Goal: Find specific page/section: Find specific page/section

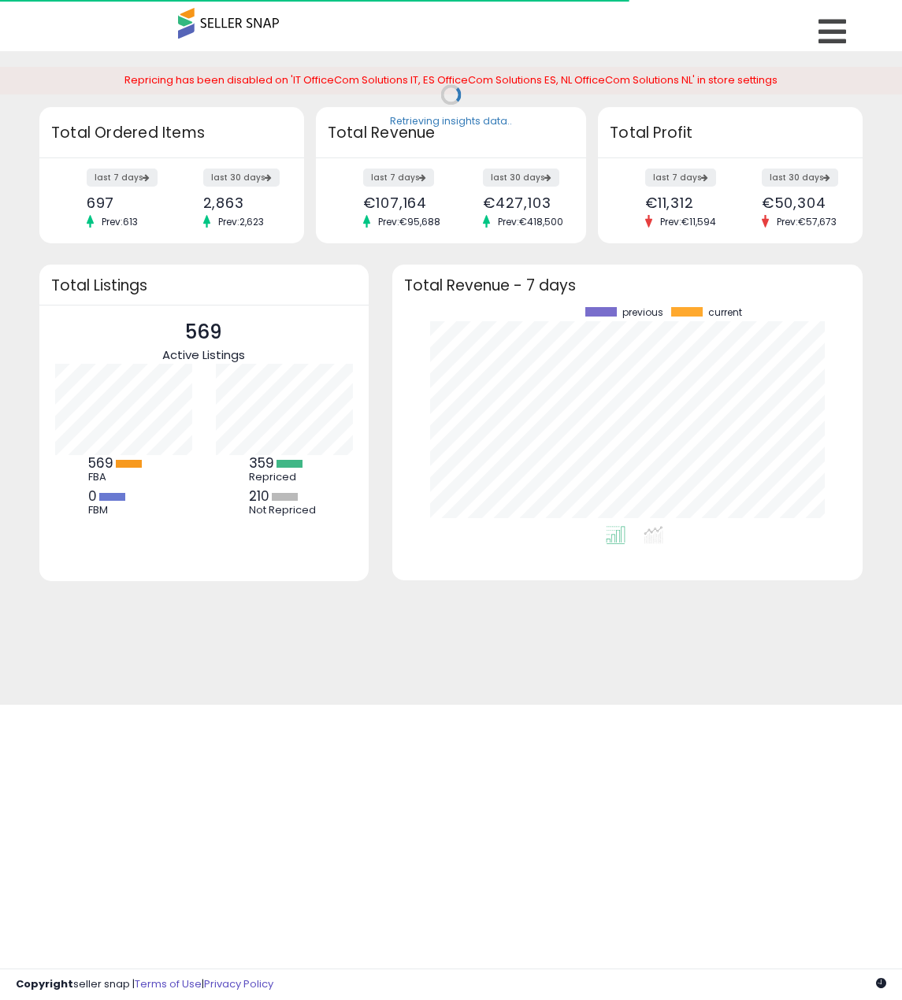
scroll to position [219, 439]
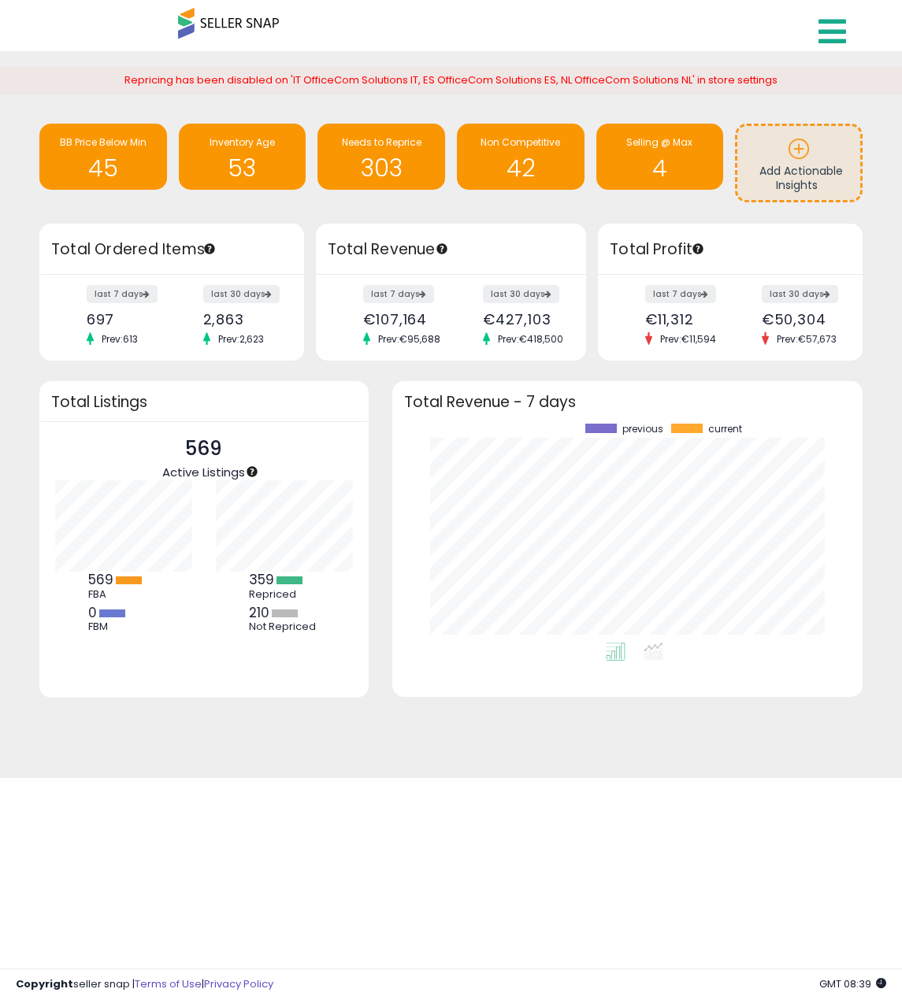
click at [848, 25] on html "Unable to login Retrieving listings data.. has not yet accepted the Terms of Us…" at bounding box center [451, 500] width 902 height 1000
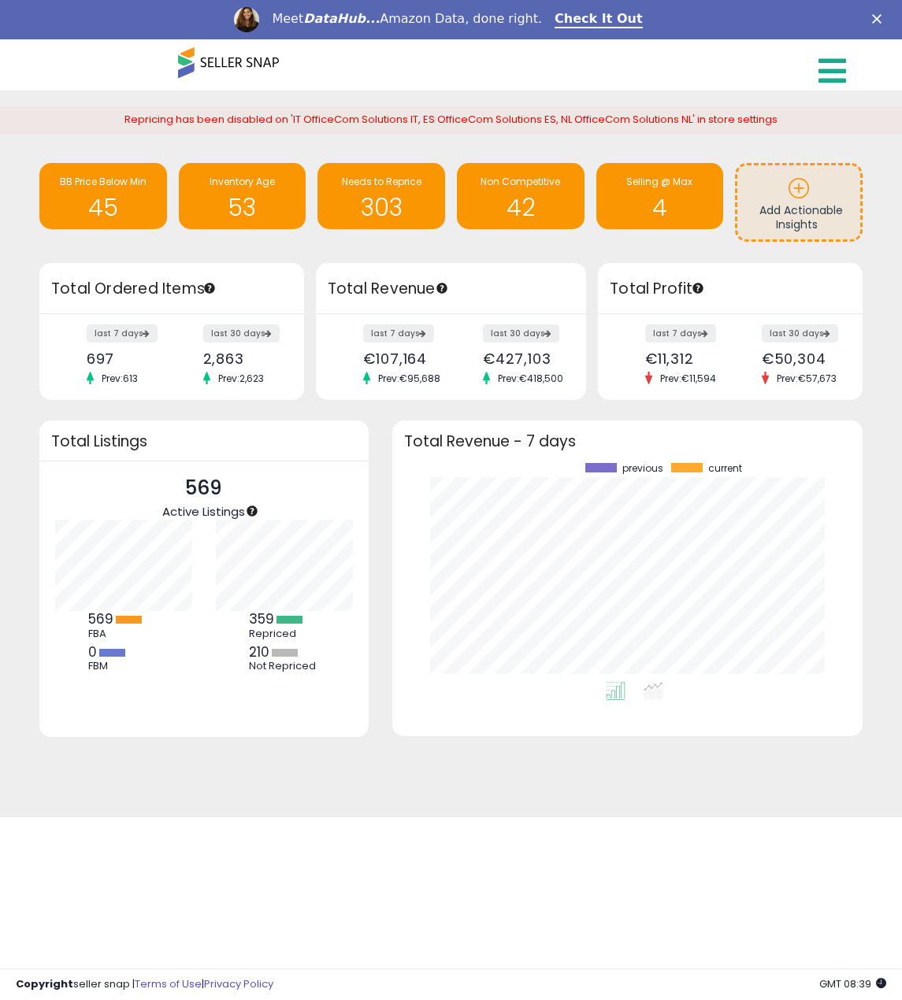
scroll to position [0, 0]
click at [824, 61] on icon at bounding box center [832, 70] width 28 height 31
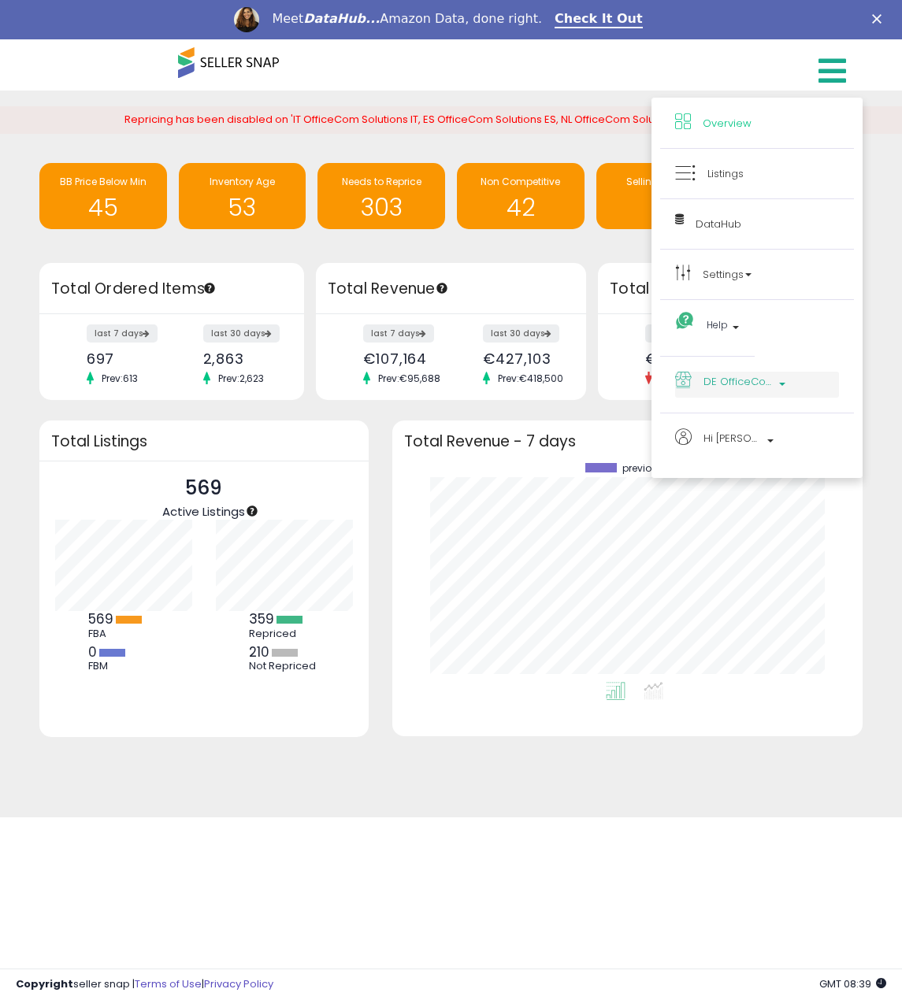
click at [759, 383] on span "DE OfficeCom Solutions DE" at bounding box center [738, 382] width 71 height 20
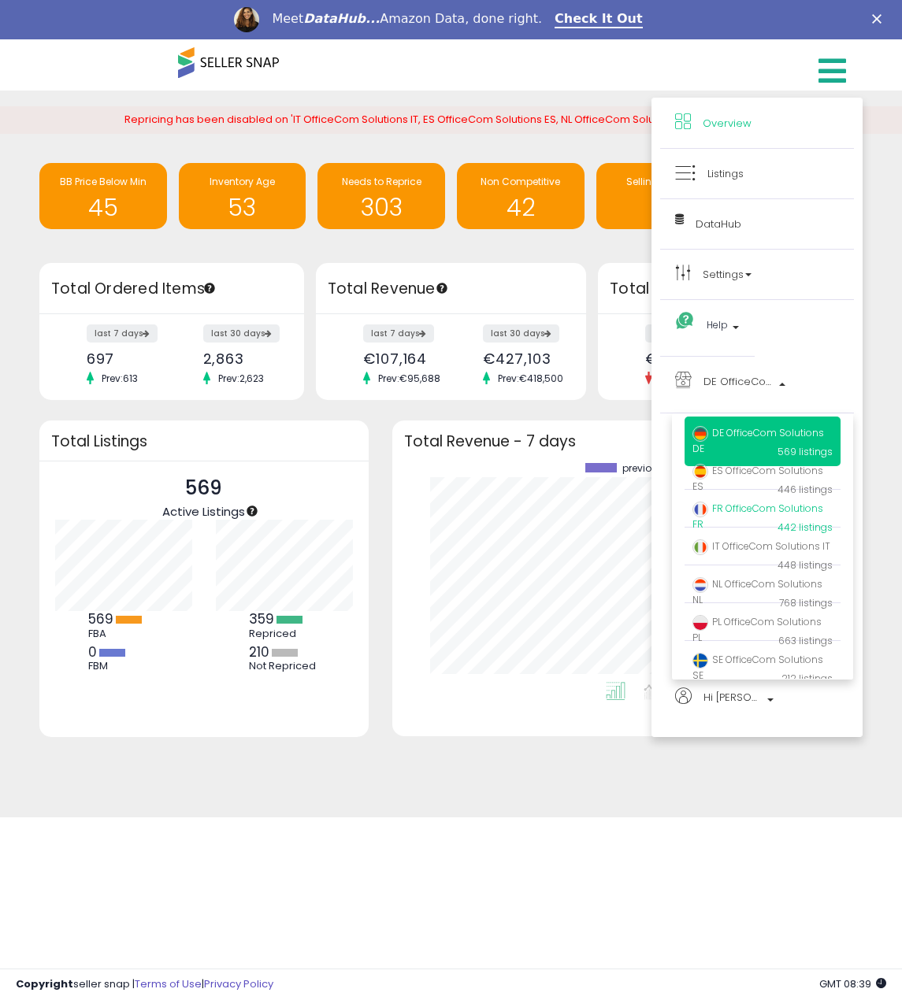
click at [749, 512] on span "FR OfficeCom Solutions FR" at bounding box center [757, 516] width 131 height 29
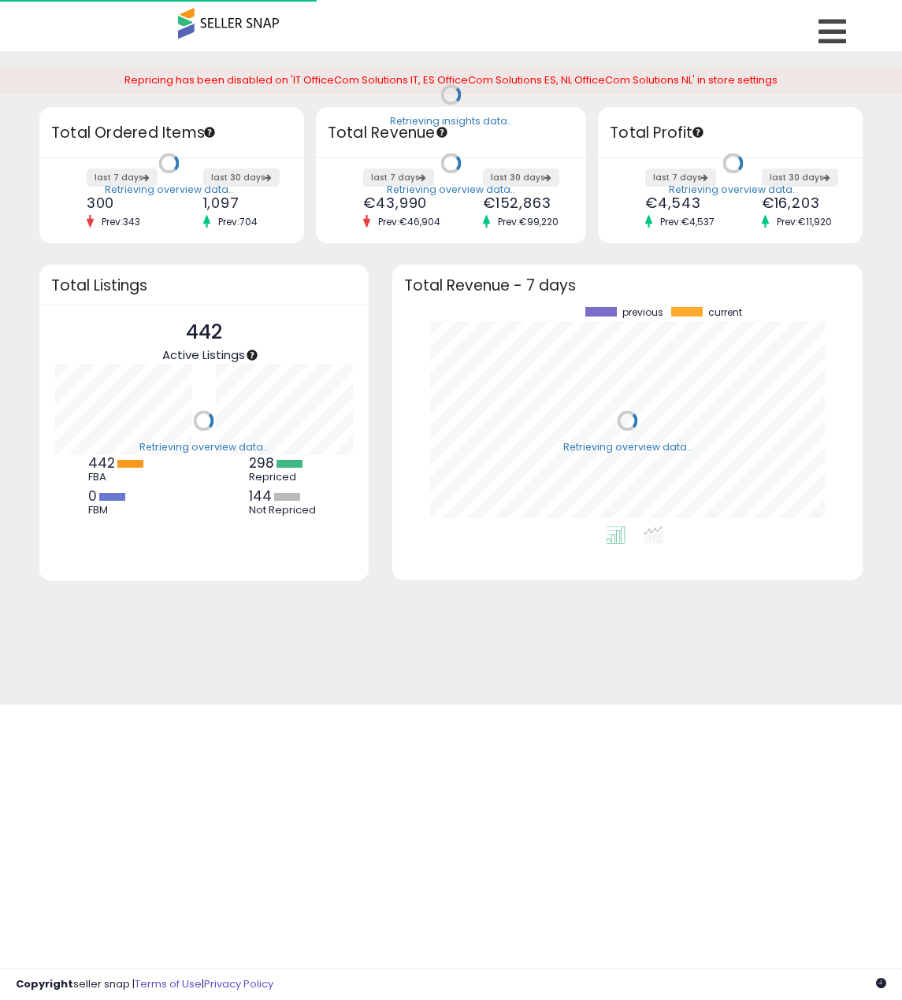
scroll to position [219, 439]
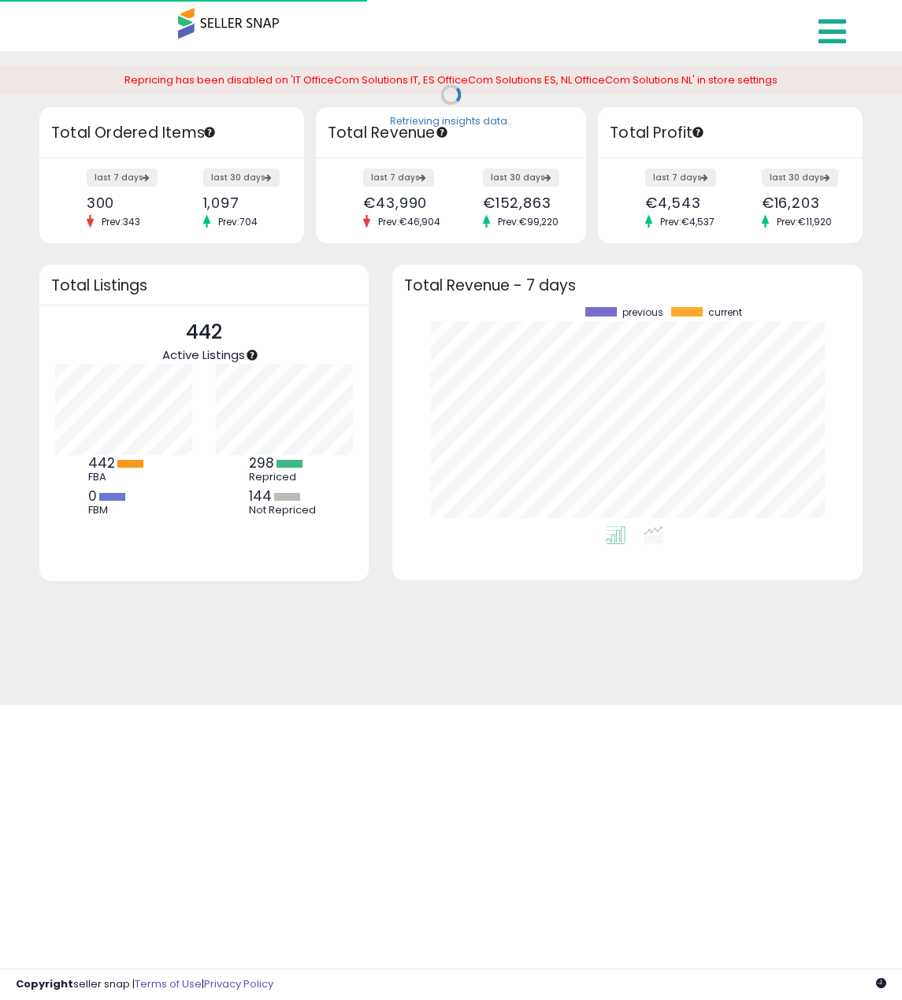
click at [828, 29] on icon at bounding box center [832, 31] width 28 height 31
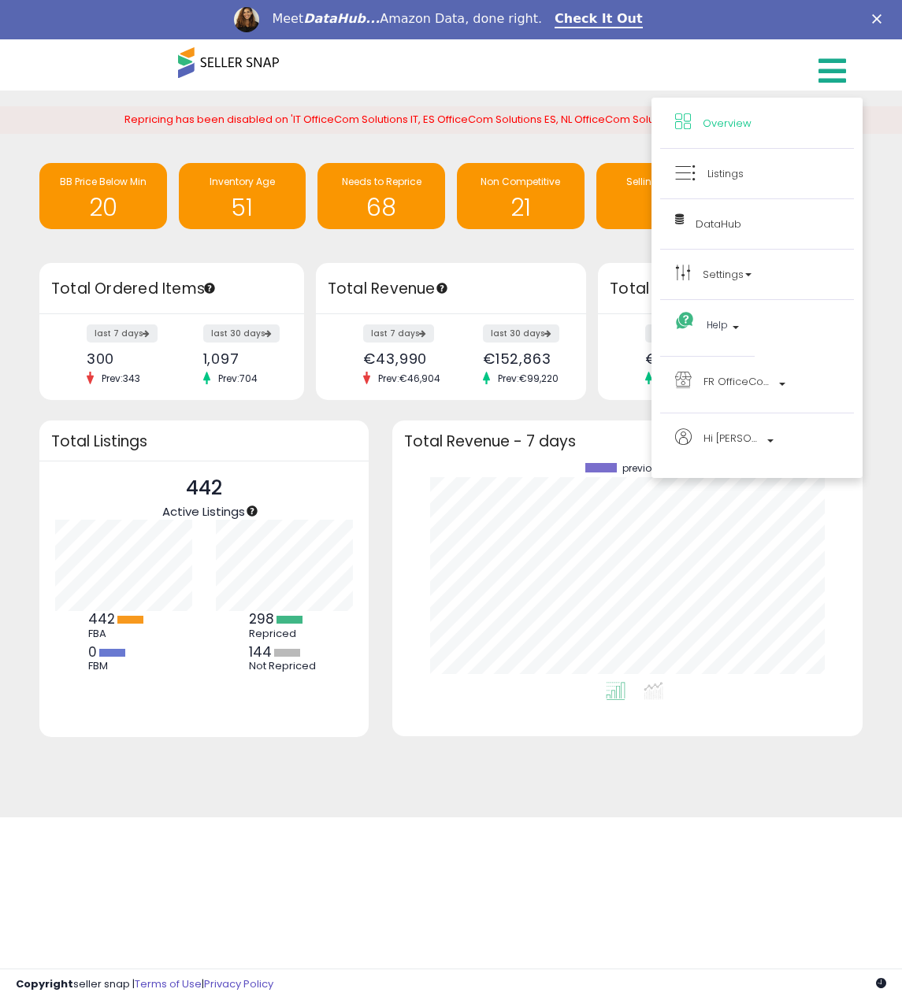
scroll to position [0, 0]
click at [734, 172] on span "Listings" at bounding box center [725, 173] width 36 height 15
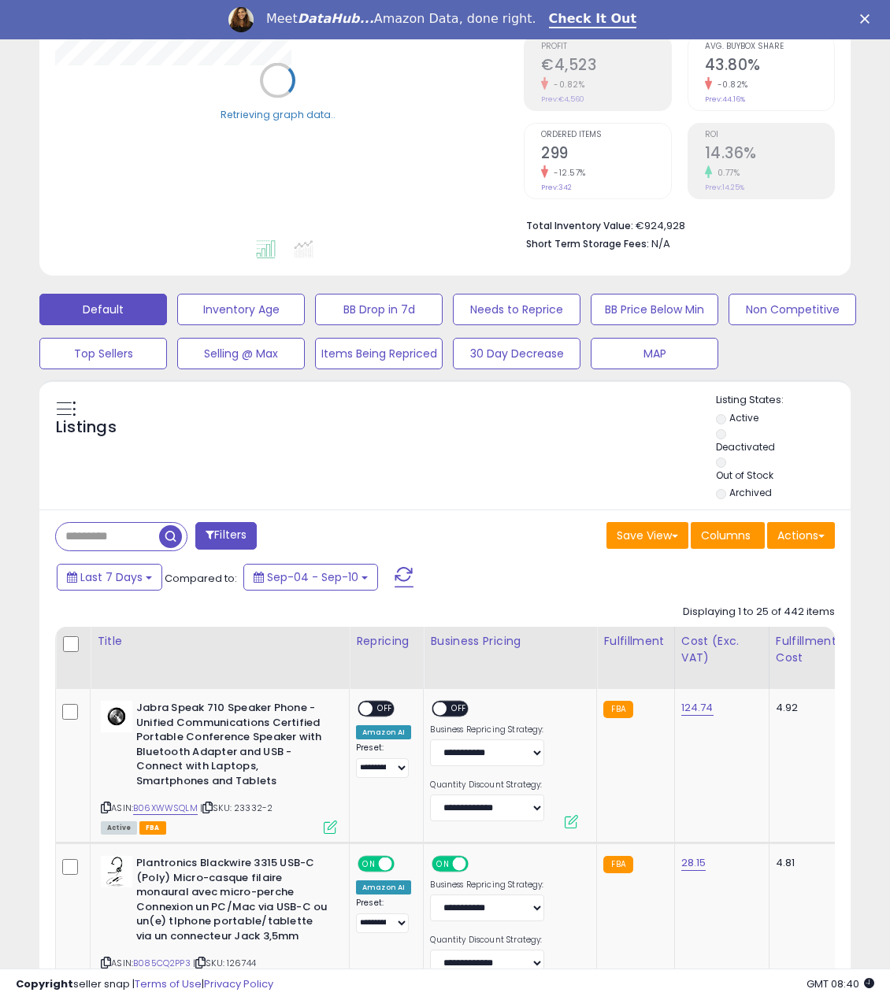
scroll to position [394, 0]
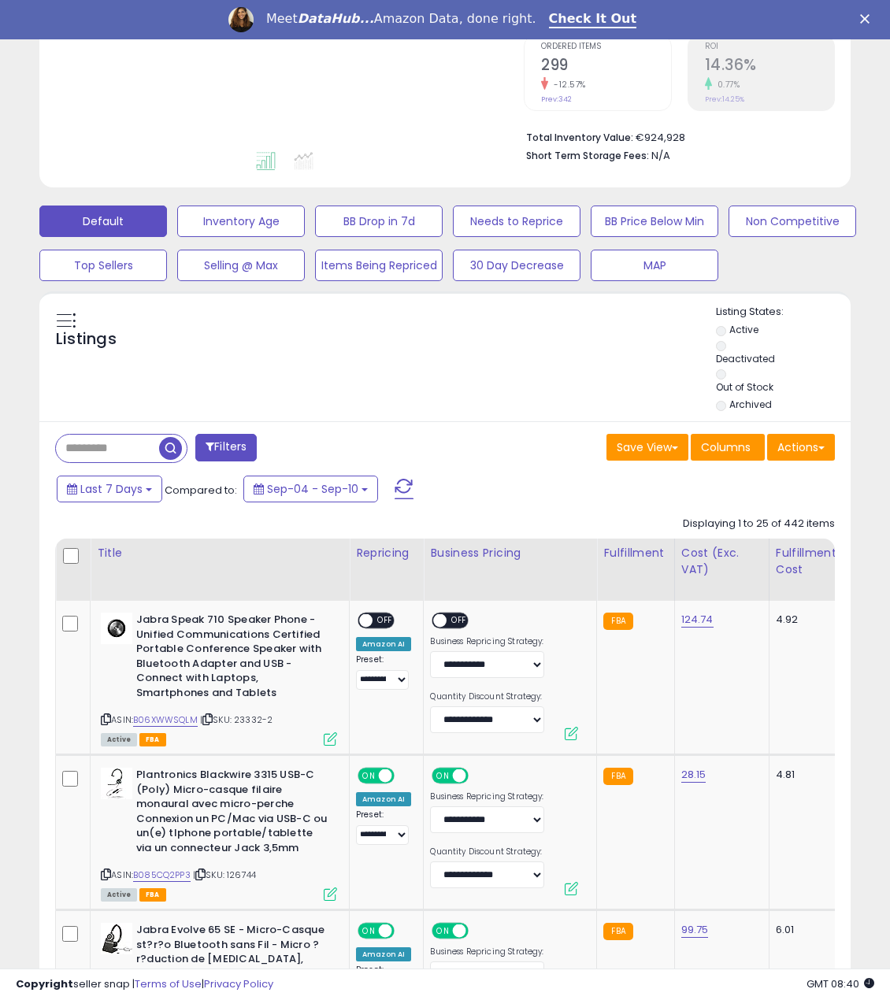
click at [87, 454] on input "text" at bounding box center [107, 449] width 103 height 28
paste input "*********"
type input "*********"
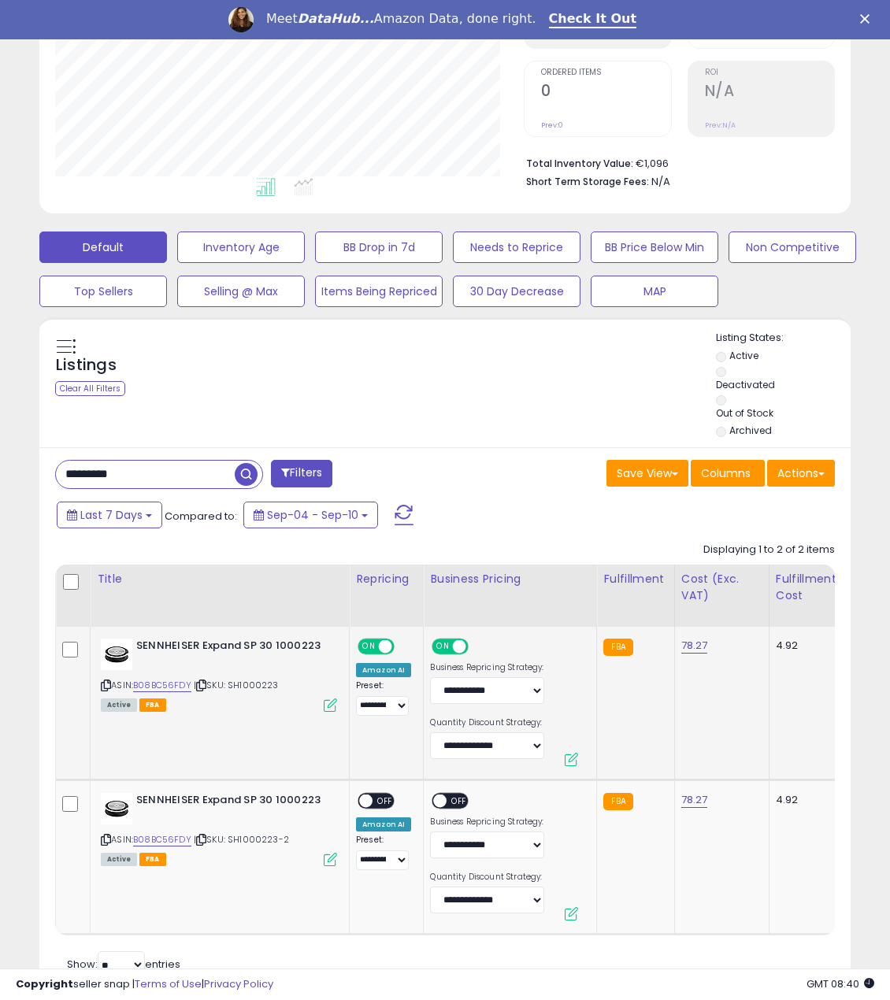
scroll to position [436, 0]
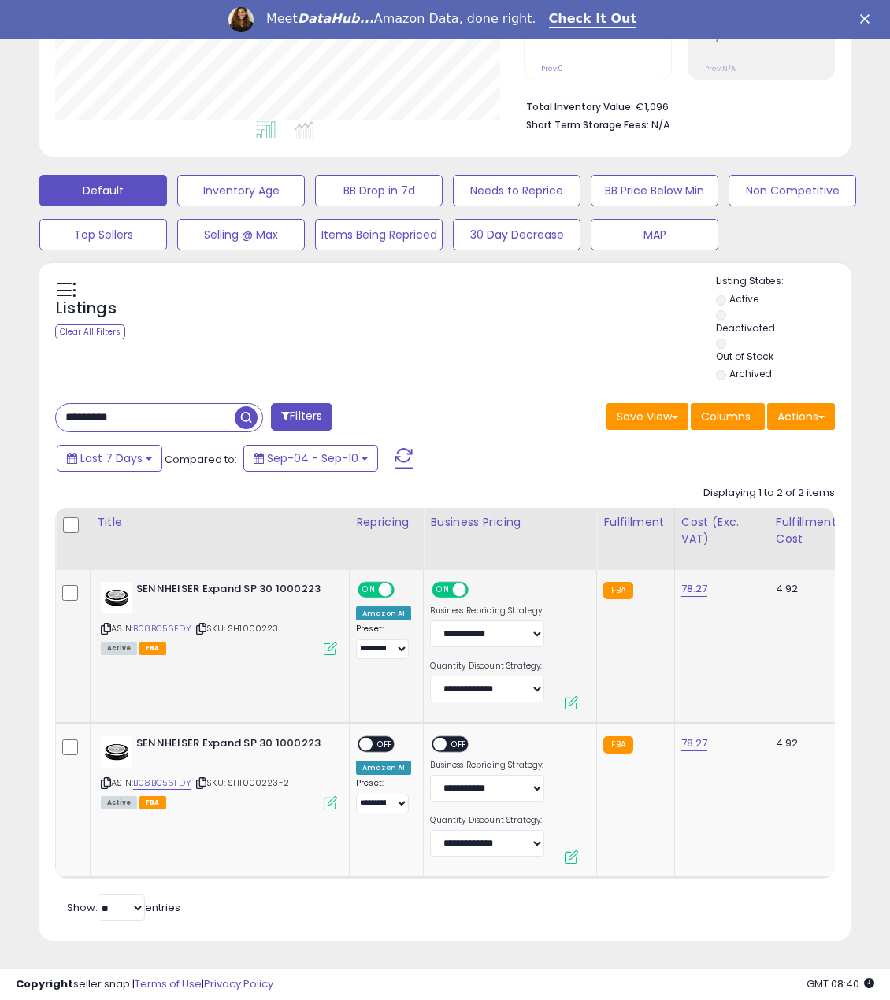
click at [377, 583] on span "ON" at bounding box center [369, 589] width 20 height 13
click at [437, 583] on span "ON" at bounding box center [444, 589] width 20 height 13
